Goal: Information Seeking & Learning: Learn about a topic

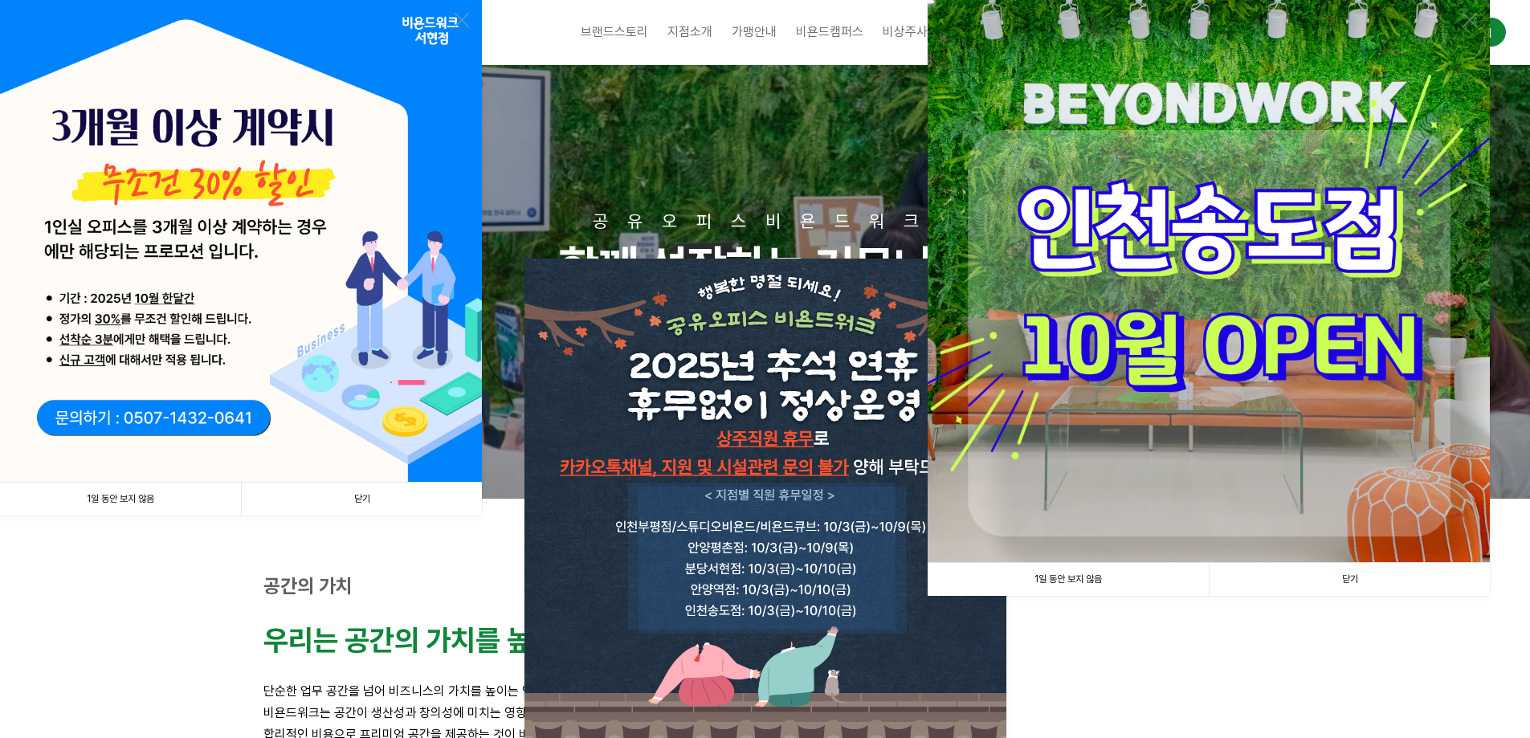
click at [1386, 589] on link "닫기" at bounding box center [1349, 579] width 281 height 33
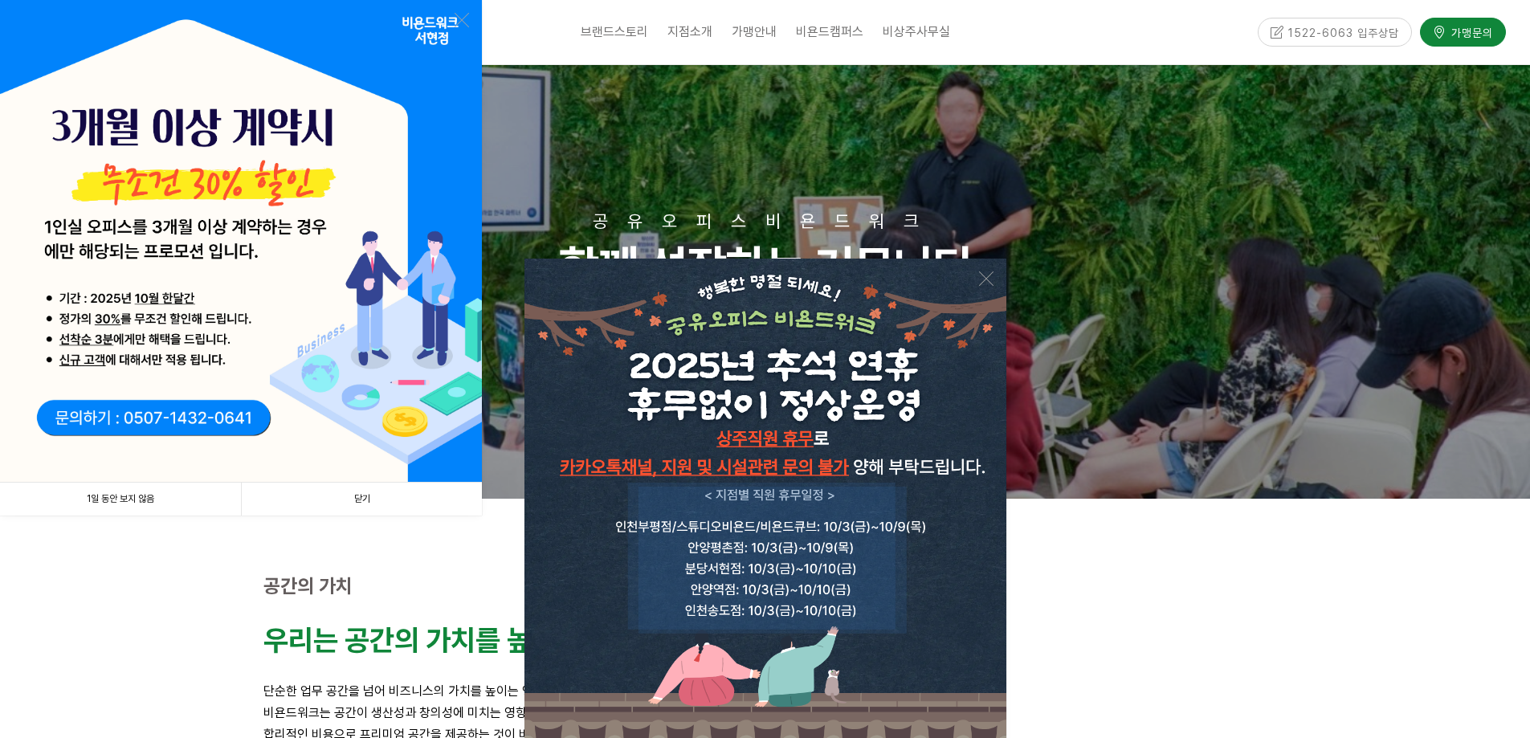
click at [441, 491] on link "닫기" at bounding box center [361, 499] width 241 height 33
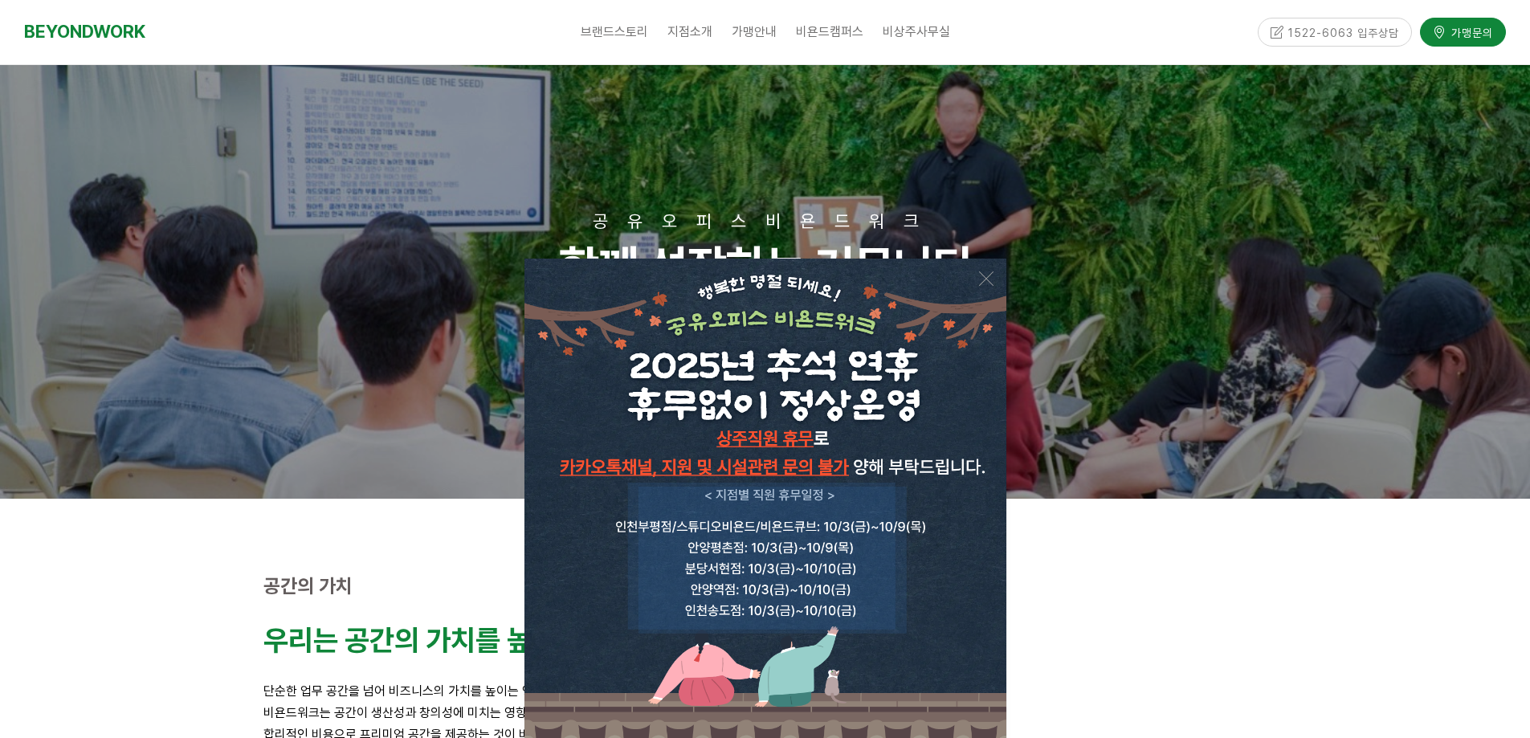
scroll to position [321, 0]
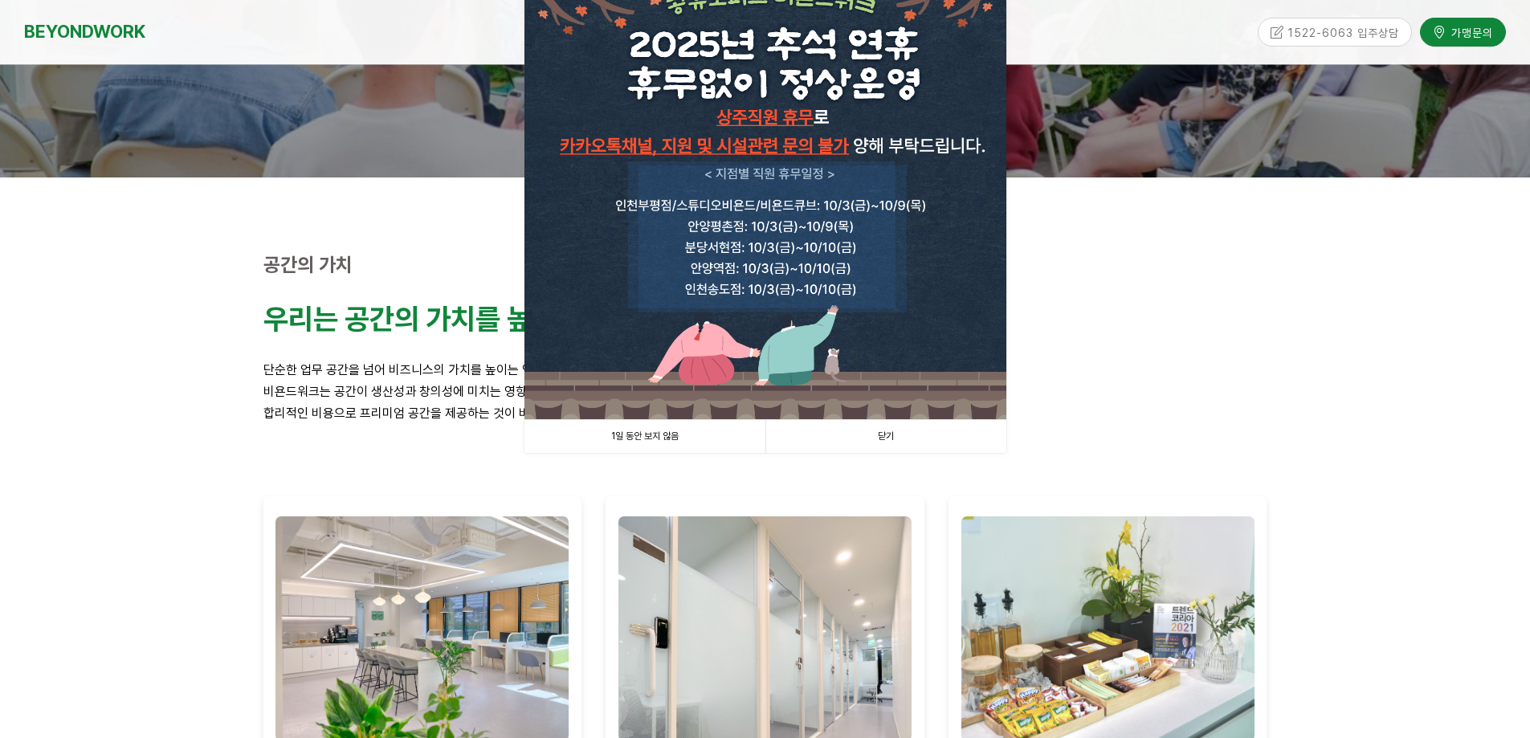
click at [931, 429] on link "닫기" at bounding box center [886, 436] width 241 height 33
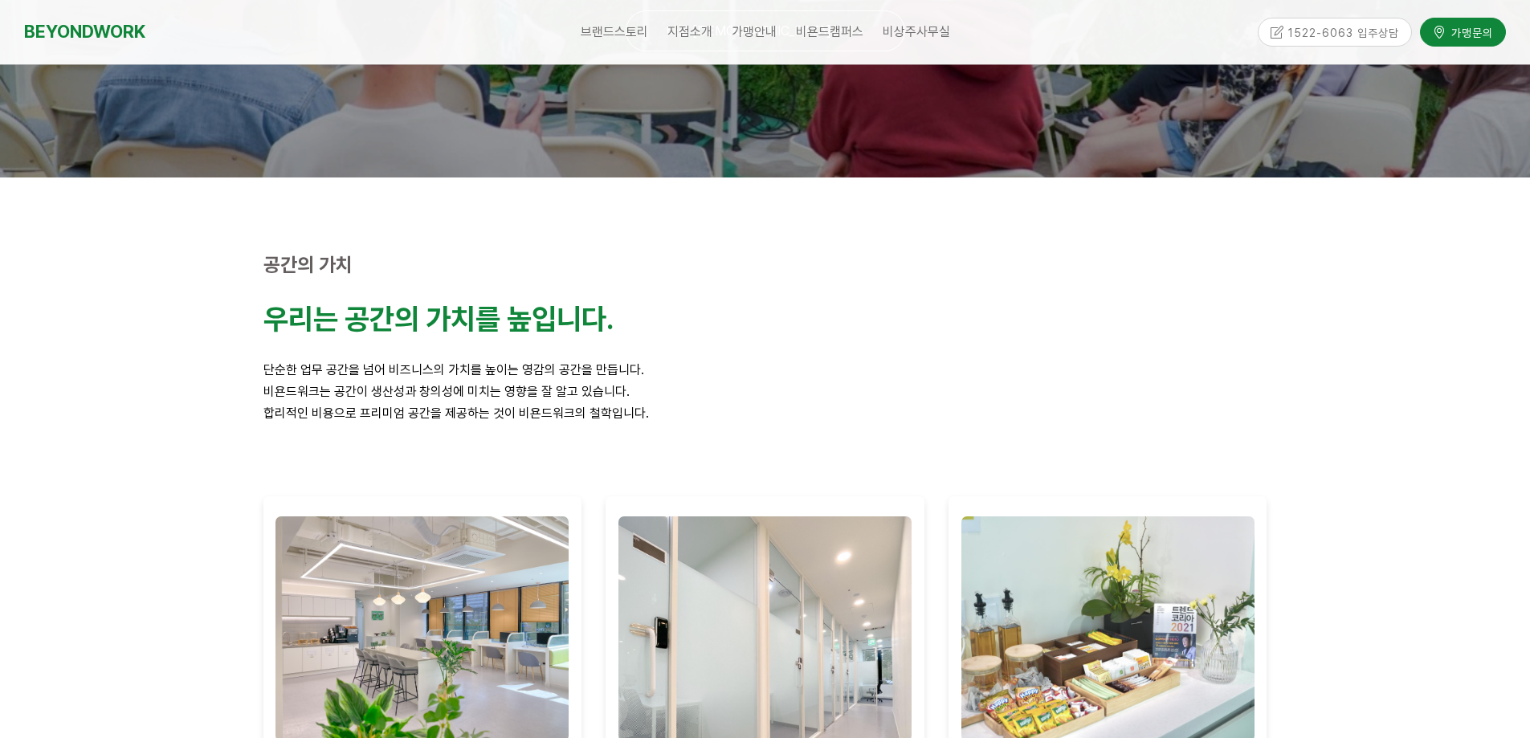
scroll to position [0, 0]
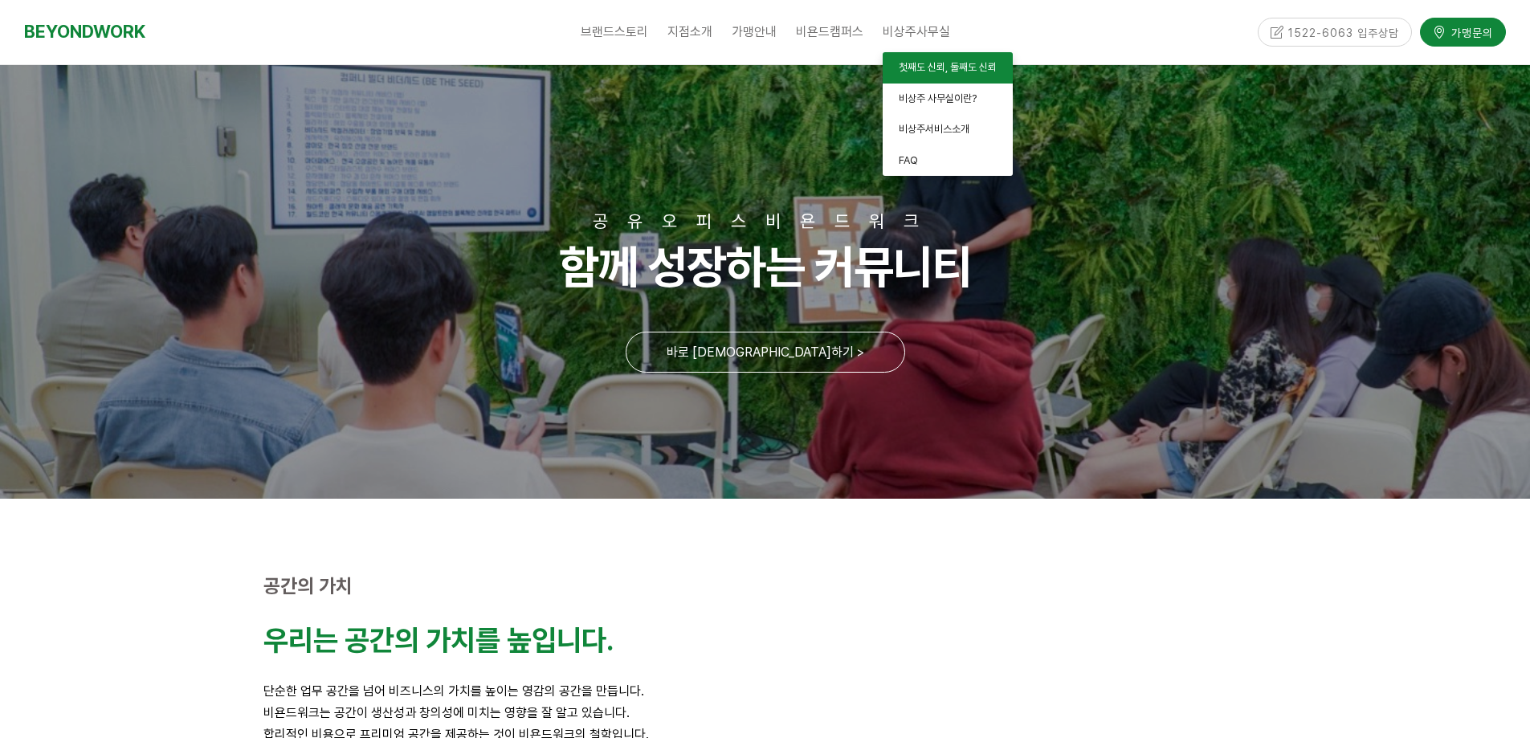
click at [939, 77] on link "첫째도 신뢰, 둘째도 신뢰" at bounding box center [948, 67] width 130 height 31
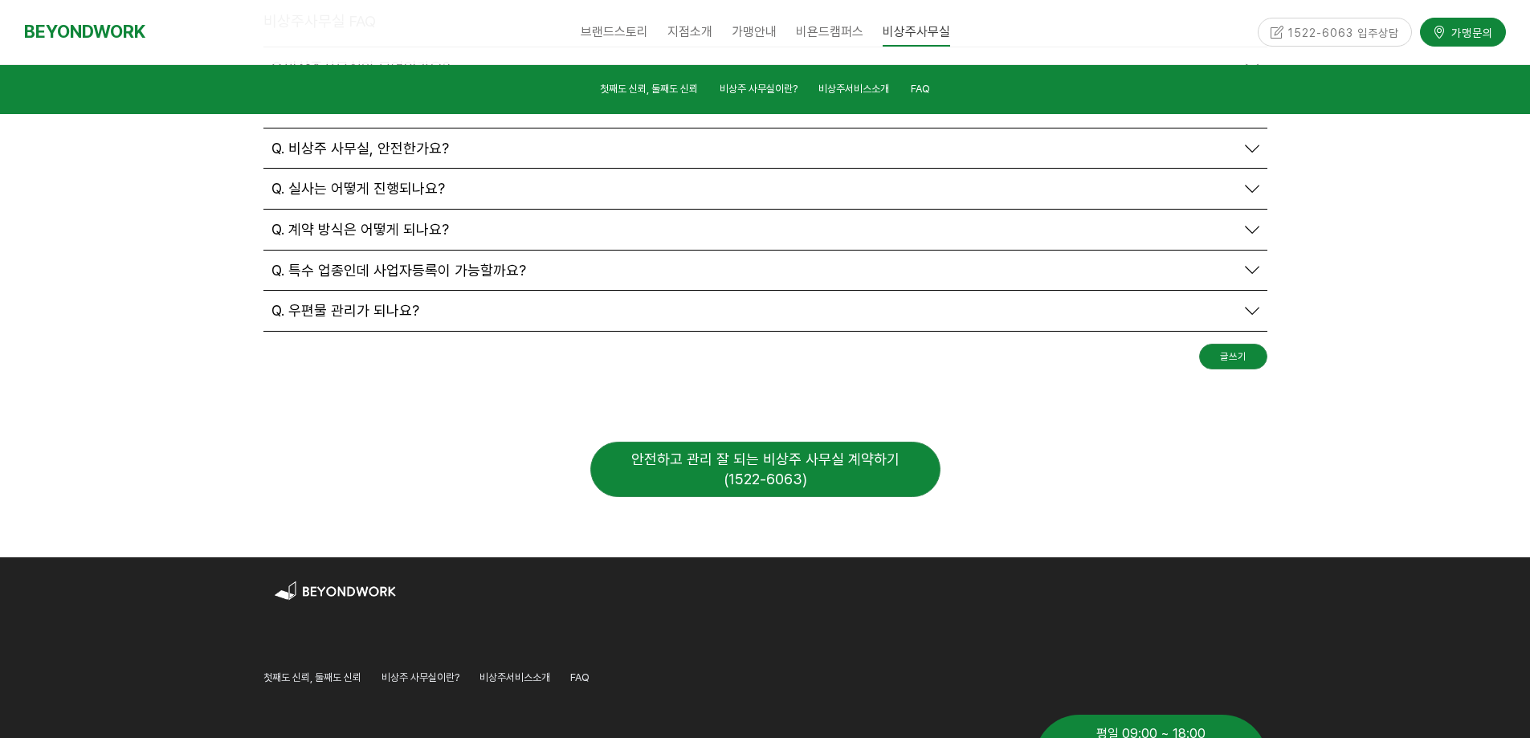
scroll to position [5953, 0]
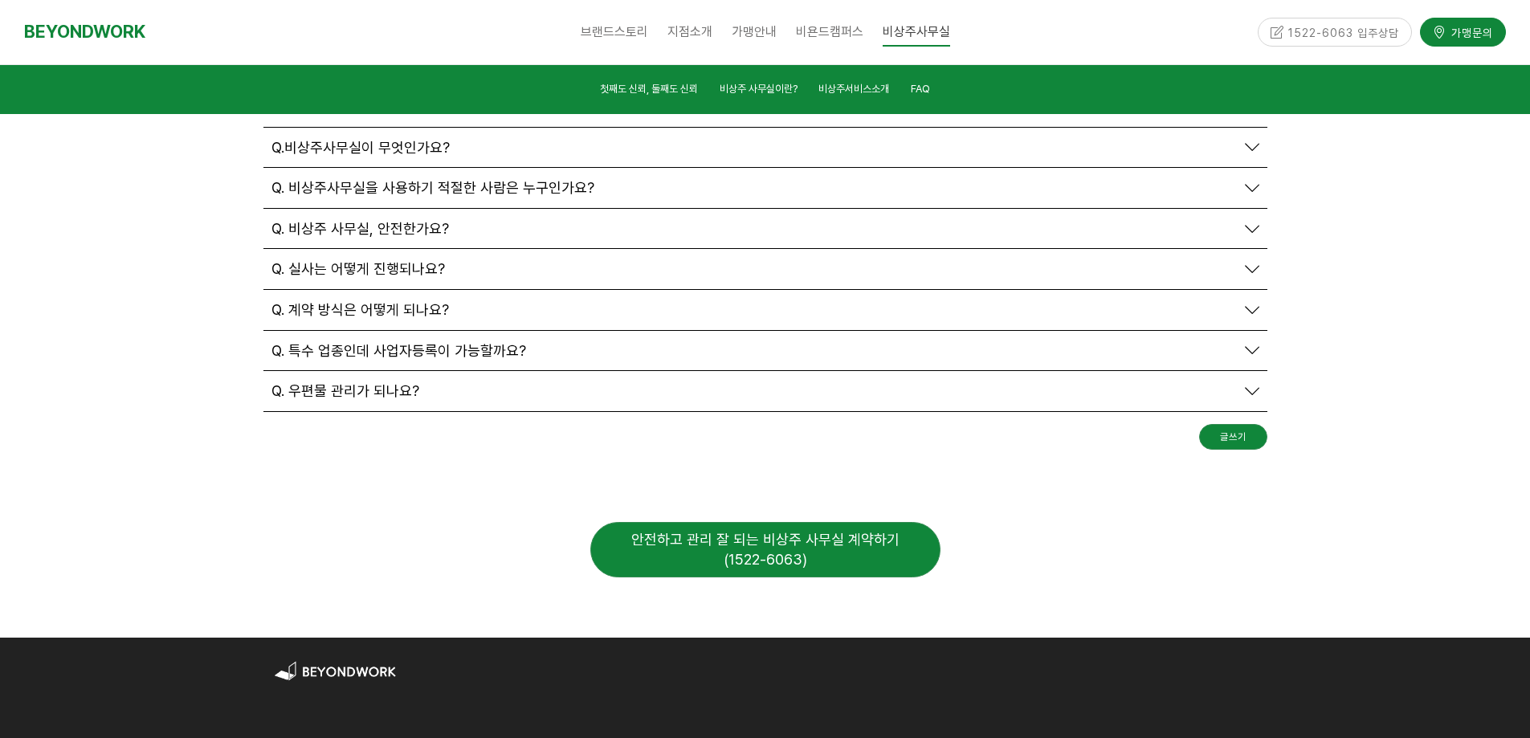
scroll to position [5632, 0]
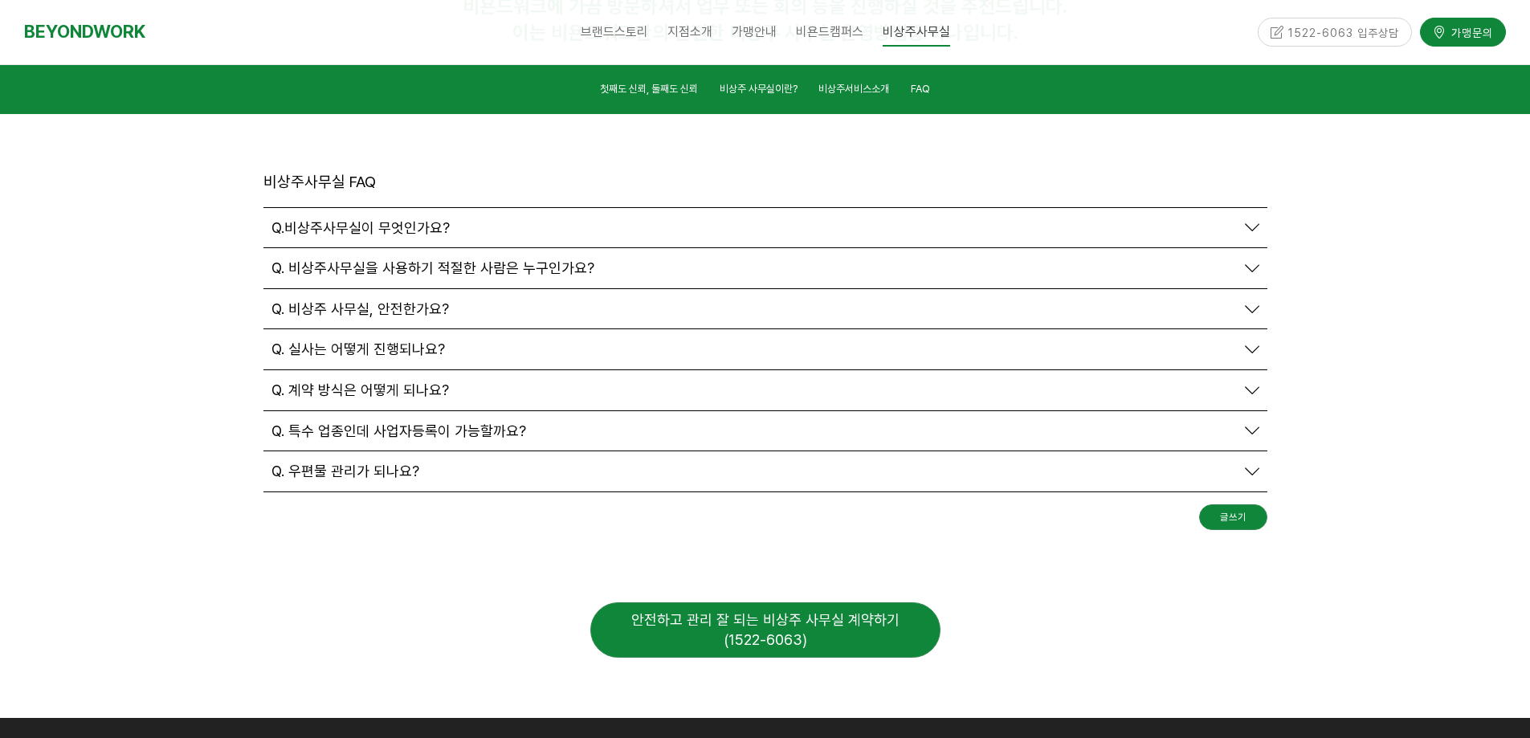
click at [814, 602] on div "안전하고 관리 잘 되는 비상주 사무실 계약하기 (1522-6063)" at bounding box center [765, 629] width 350 height 55
